Goal: Use online tool/utility

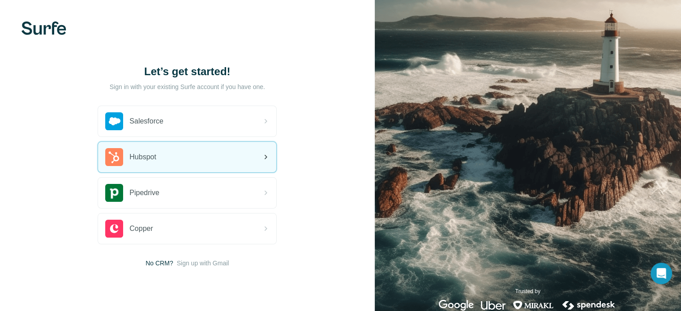
click at [176, 153] on div "Hubspot" at bounding box center [187, 157] width 178 height 30
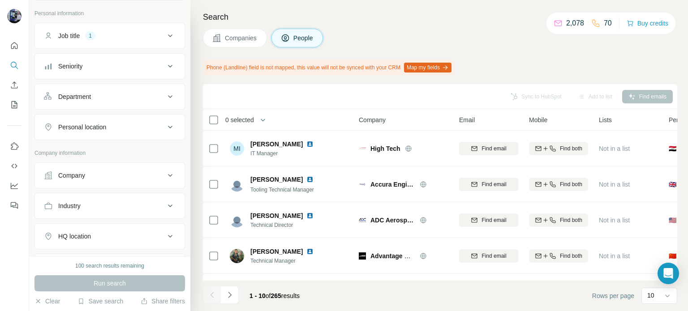
scroll to position [54, 0]
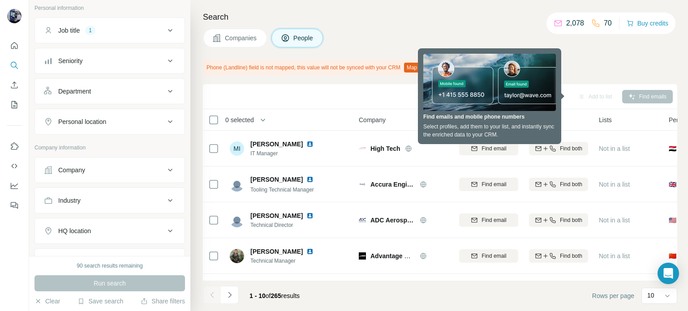
click at [168, 230] on icon at bounding box center [170, 231] width 4 height 3
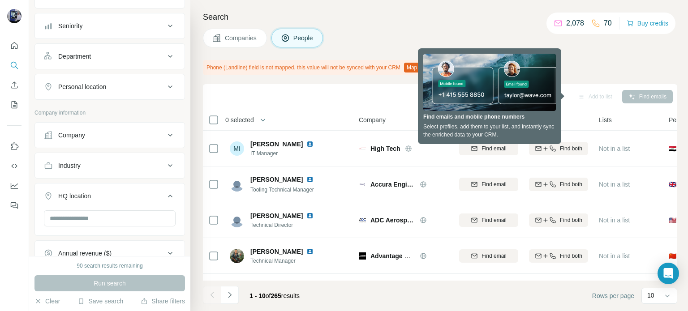
scroll to position [99, 0]
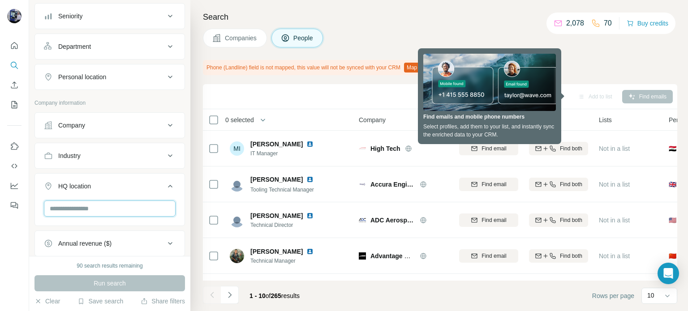
click at [123, 205] on input "text" at bounding box center [110, 209] width 132 height 16
